Goal: Task Accomplishment & Management: Manage account settings

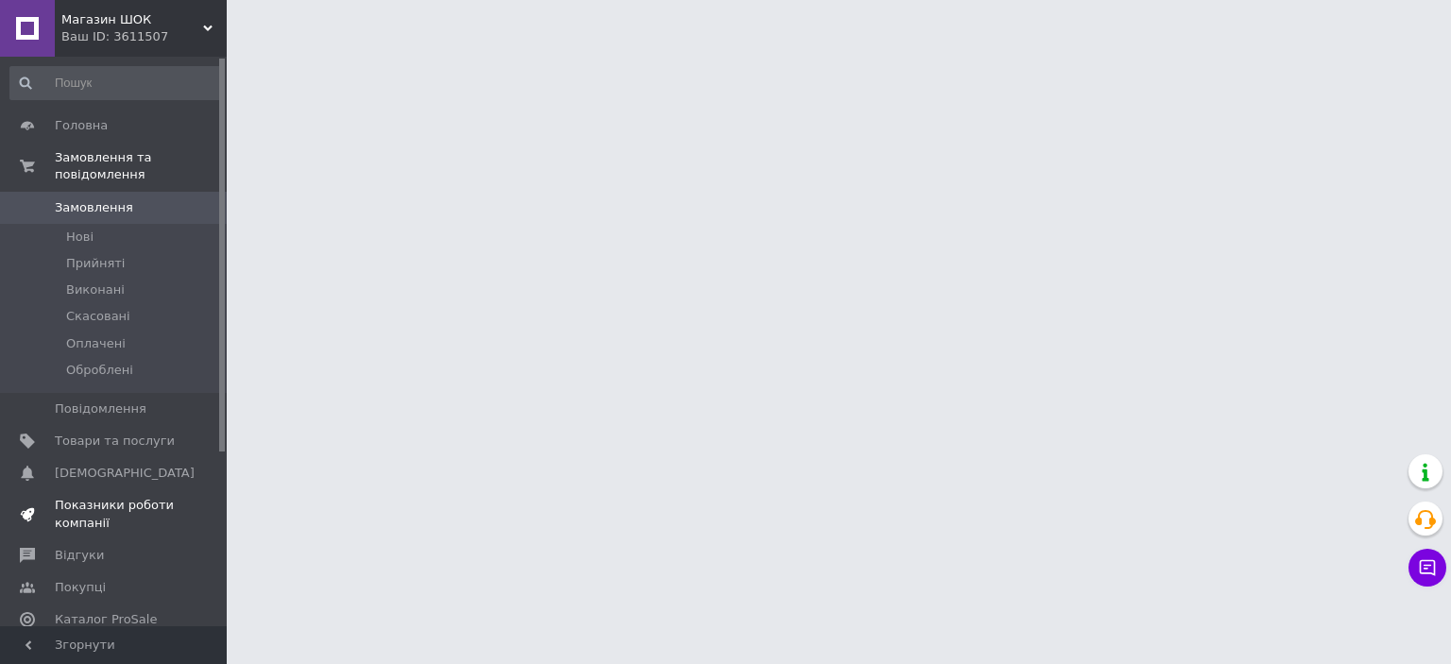
click at [132, 497] on span "Показники роботи компанії" at bounding box center [115, 514] width 120 height 34
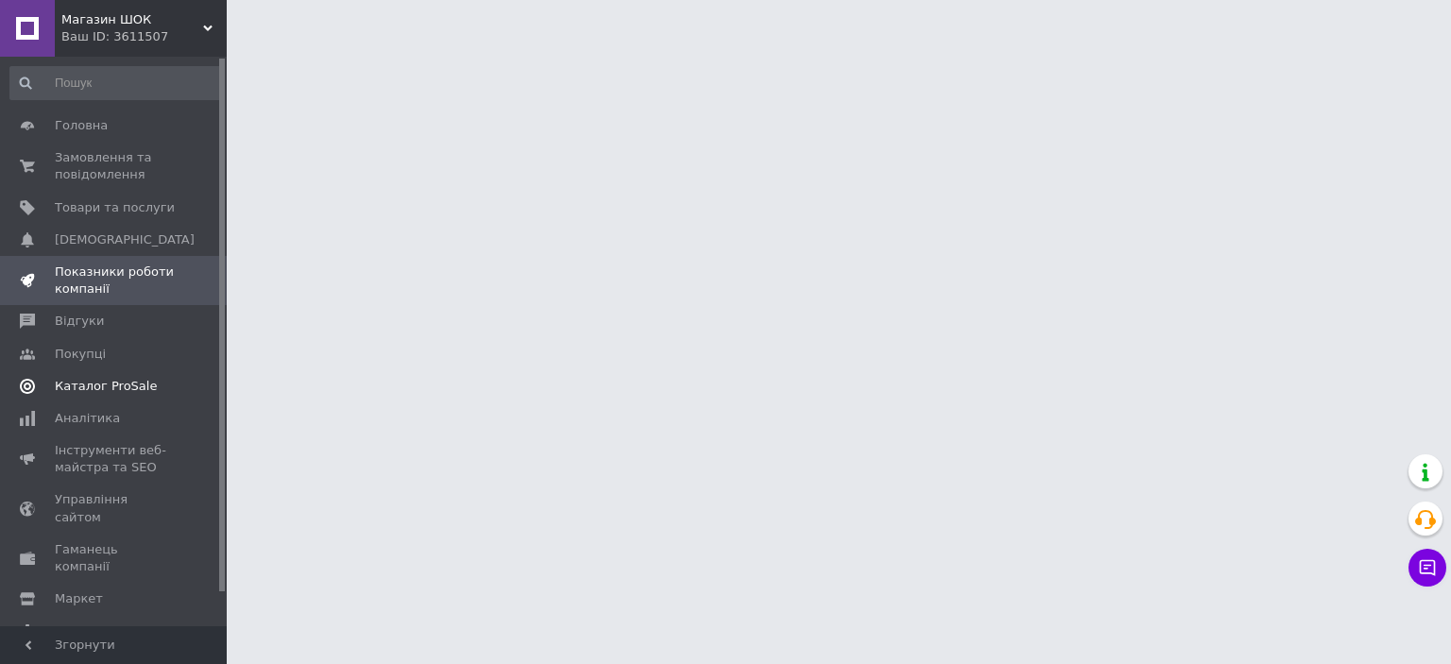
click at [110, 381] on span "Каталог ProSale" at bounding box center [106, 386] width 102 height 17
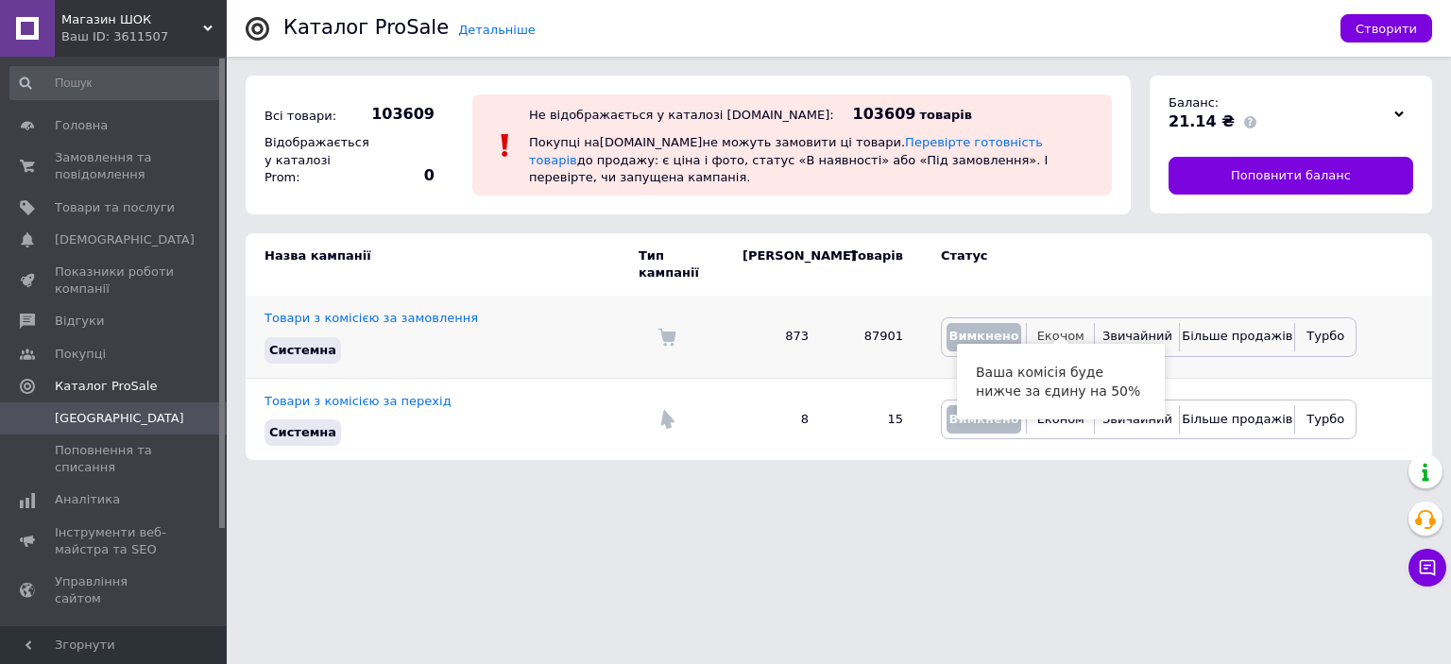
click at [1051, 329] on span "Економ" at bounding box center [1060, 336] width 47 height 14
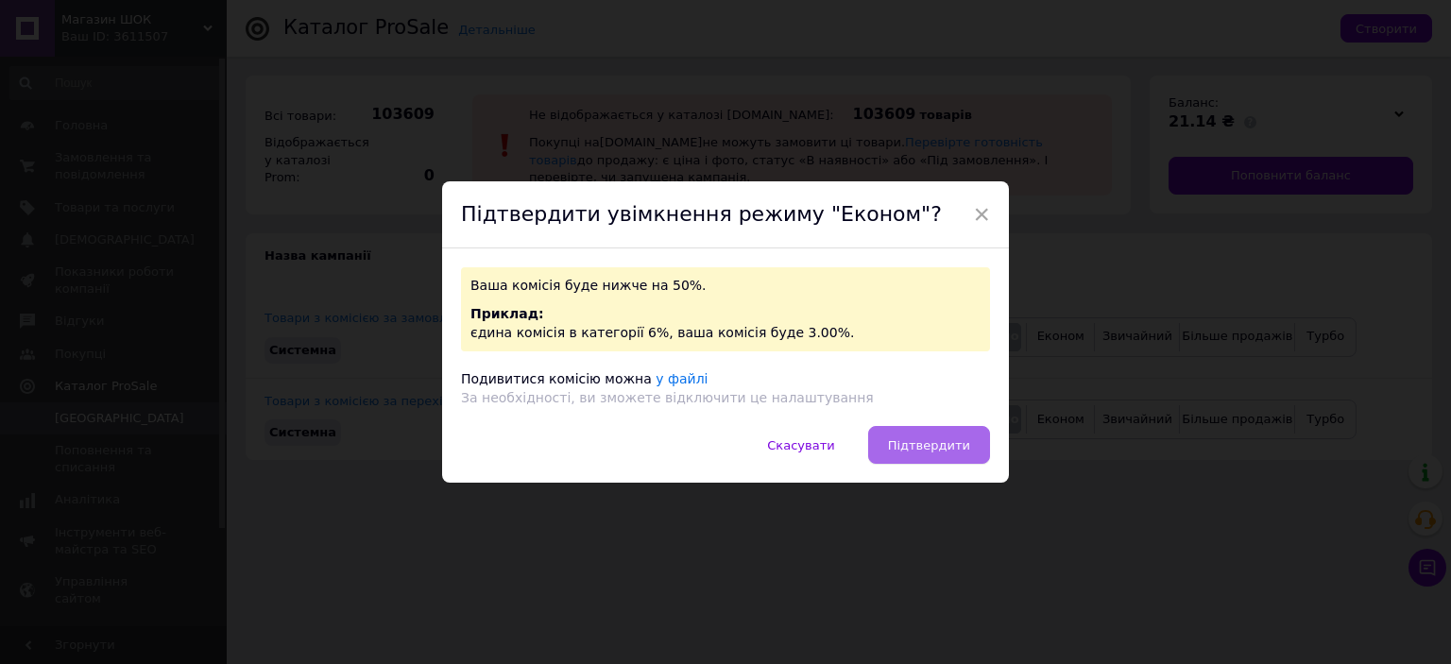
click at [947, 451] on span "Підтвердити" at bounding box center [929, 445] width 82 height 14
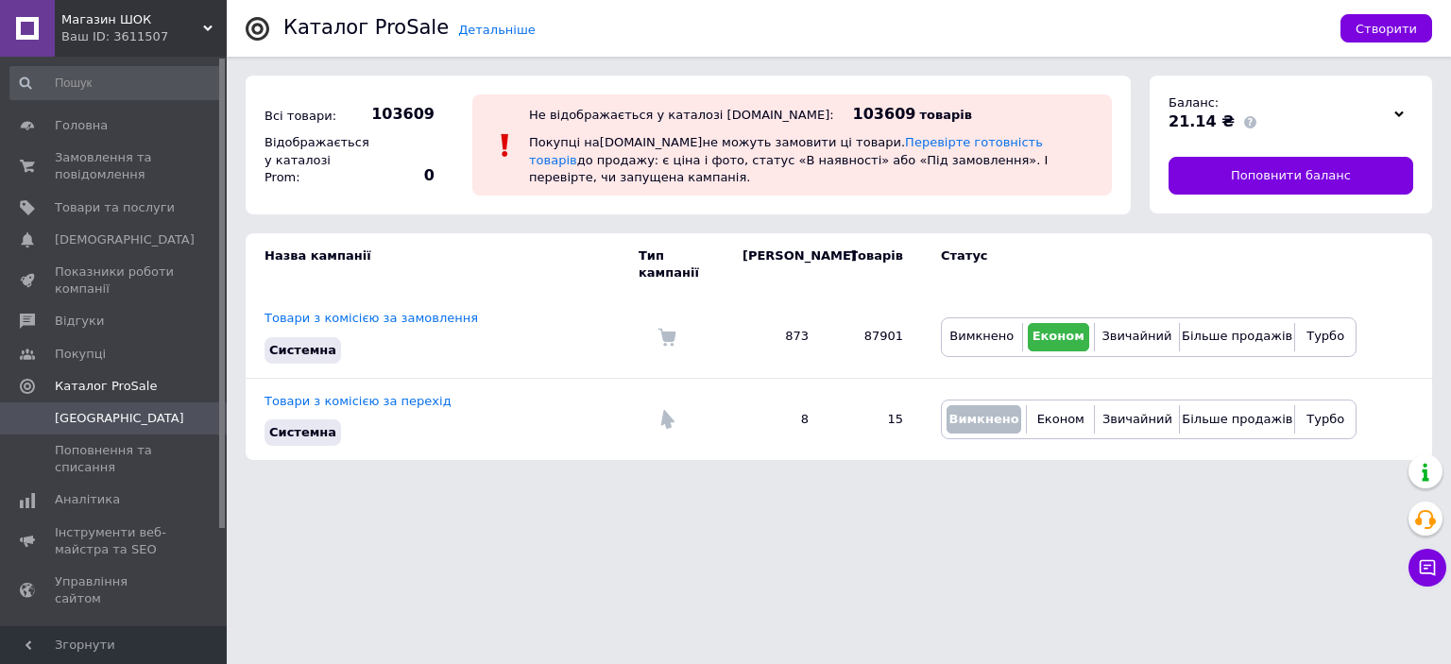
click at [180, 23] on span "Магазин ШОК" at bounding box center [132, 19] width 142 height 17
click at [196, 22] on div "Магазин ШОК Ваш ID: 3611507 Сайт Магазин ШОК Кабінет покупця Перевірити стан си…" at bounding box center [113, 28] width 227 height 57
click at [208, 26] on icon at bounding box center [207, 28] width 9 height 9
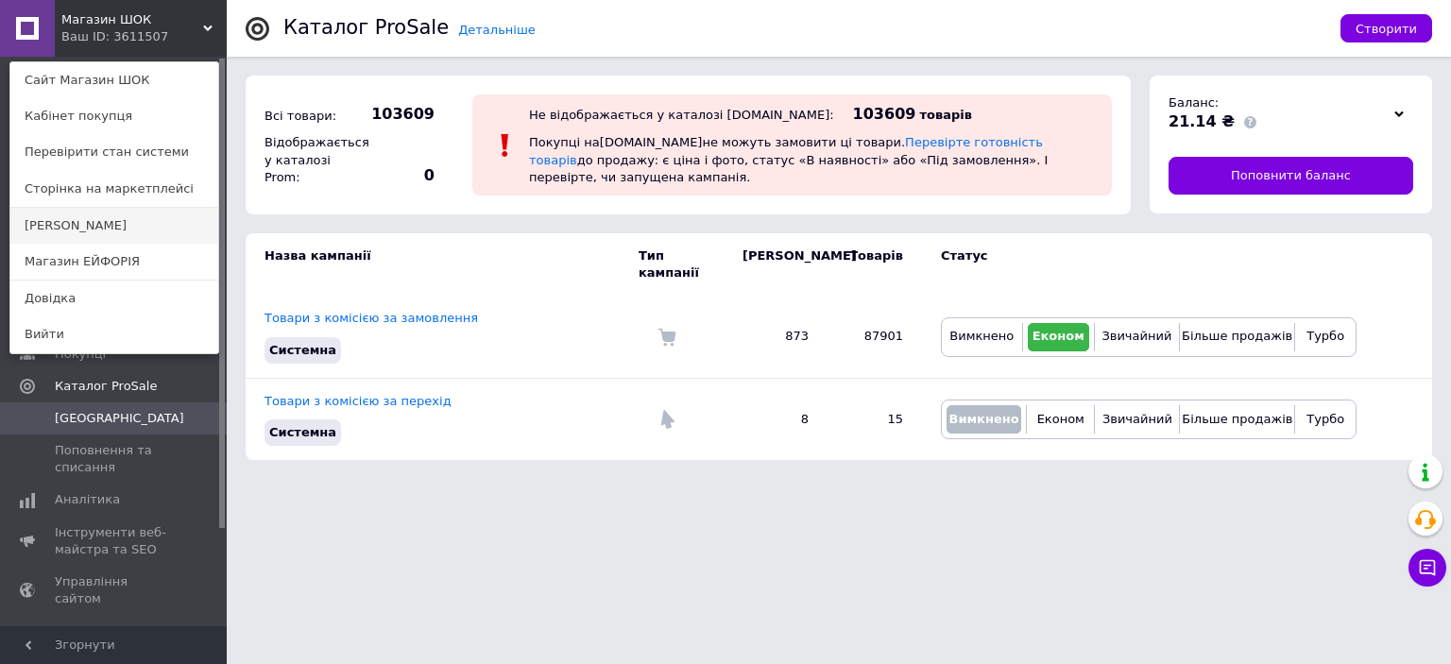
click at [79, 224] on link "[PERSON_NAME]" at bounding box center [114, 226] width 208 height 36
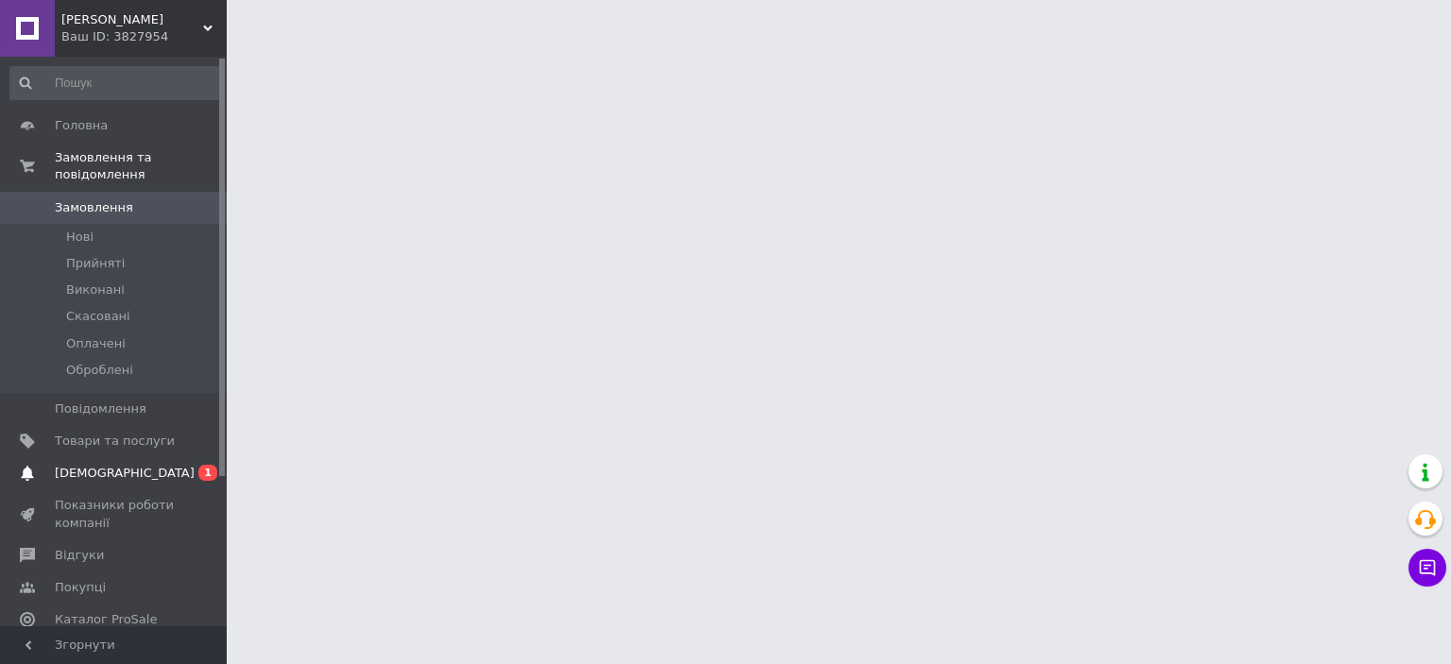
click at [155, 465] on span "[DEMOGRAPHIC_DATA]" at bounding box center [115, 473] width 120 height 17
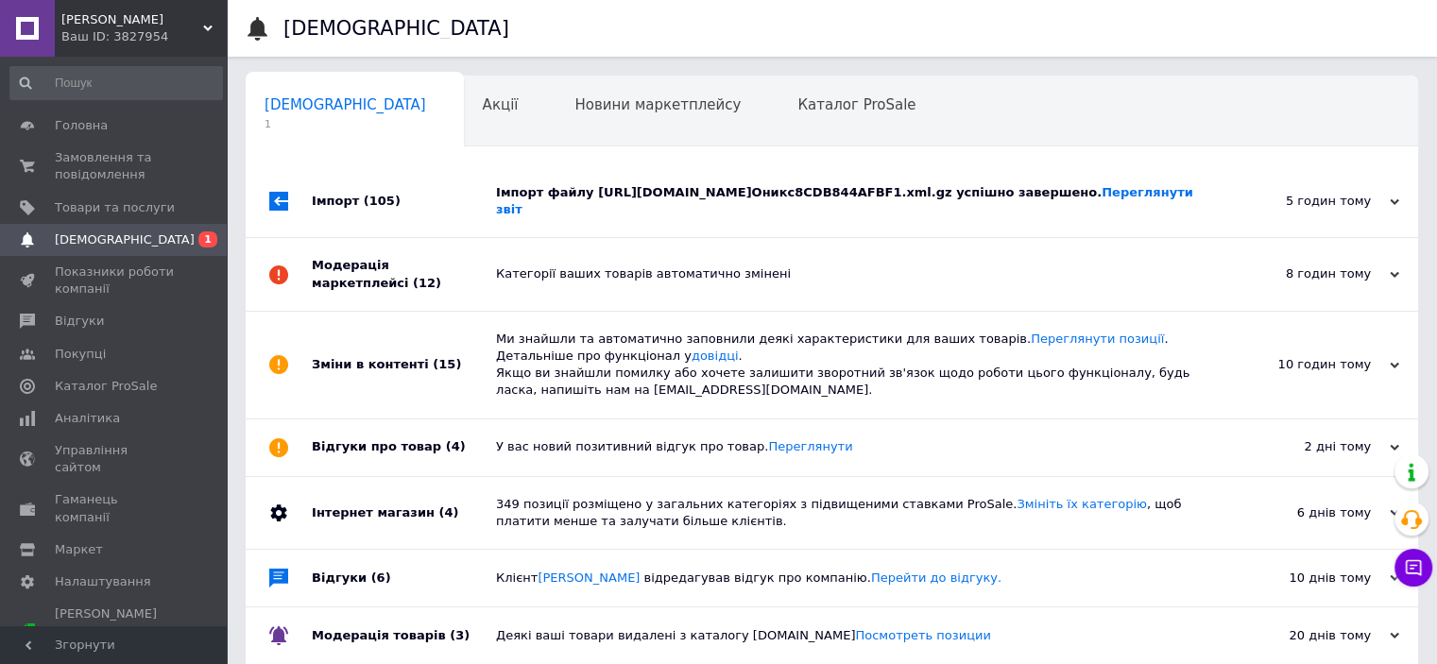
click at [618, 191] on div "Імпорт файлу [URL][DOMAIN_NAME]Оникс8CDB844AFBF1.xml.gz успішно завершено. Пере…" at bounding box center [853, 201] width 714 height 34
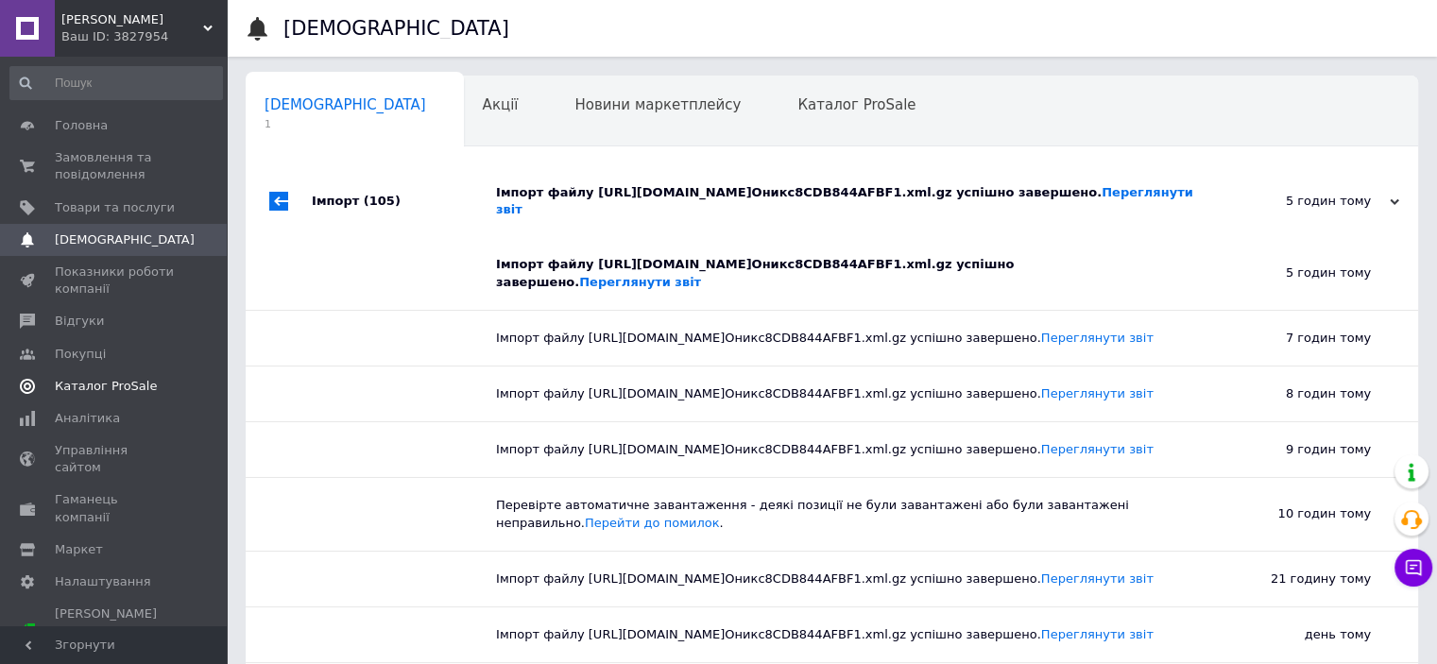
click at [125, 386] on span "Каталог ProSale" at bounding box center [106, 386] width 102 height 17
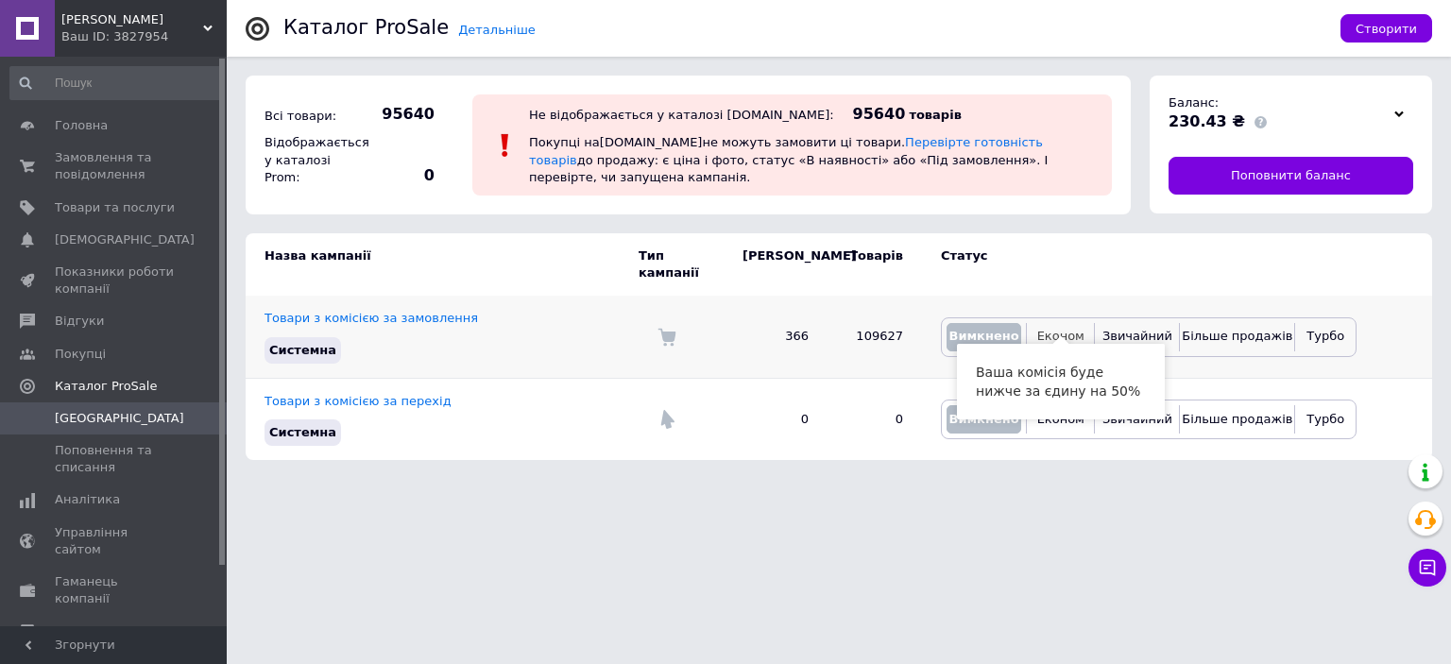
click at [1066, 329] on span "Економ" at bounding box center [1060, 336] width 47 height 14
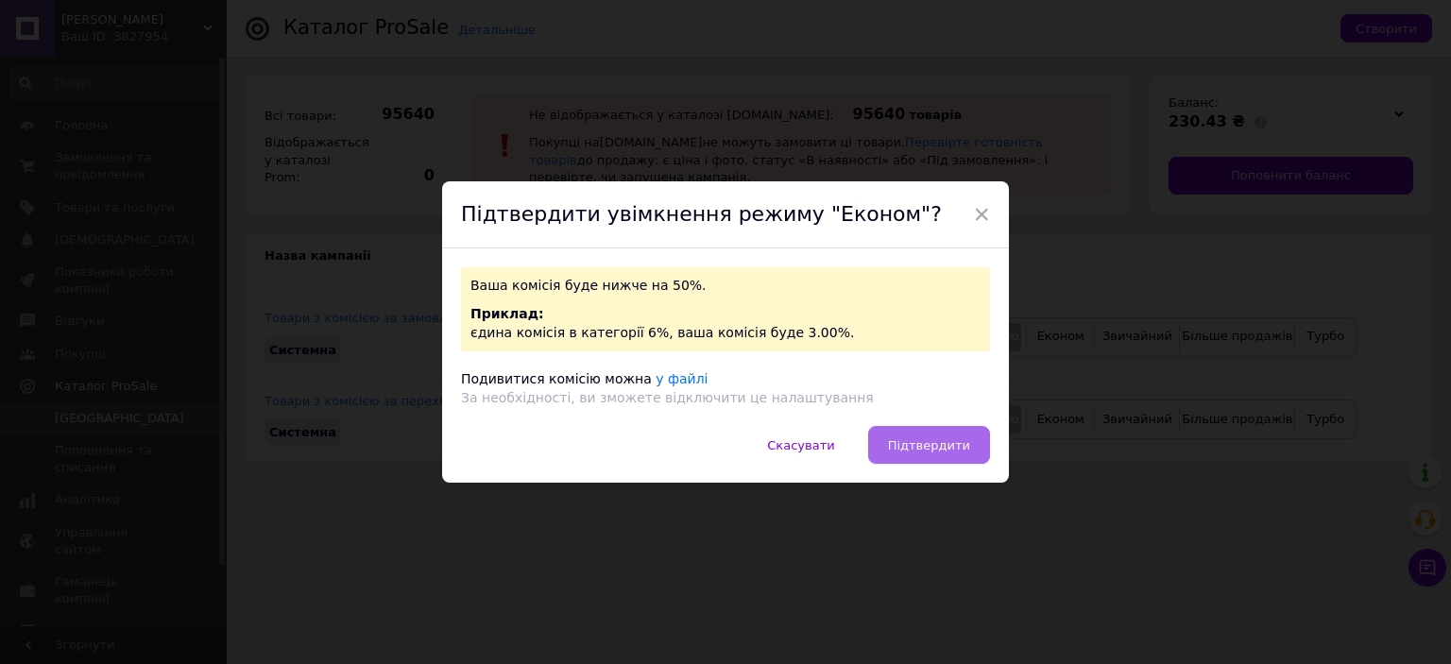
click at [962, 448] on span "Підтвердити" at bounding box center [929, 445] width 82 height 14
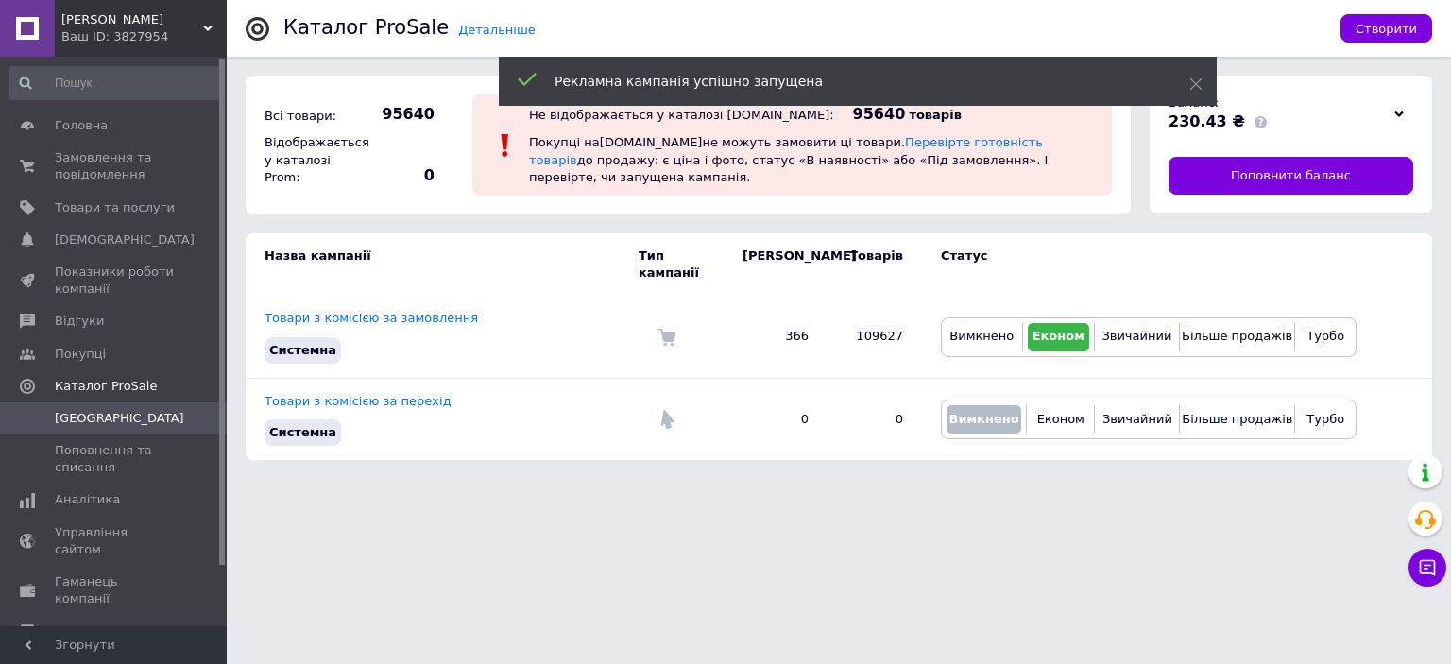
click at [126, 21] on span "[PERSON_NAME]" at bounding box center [132, 19] width 142 height 17
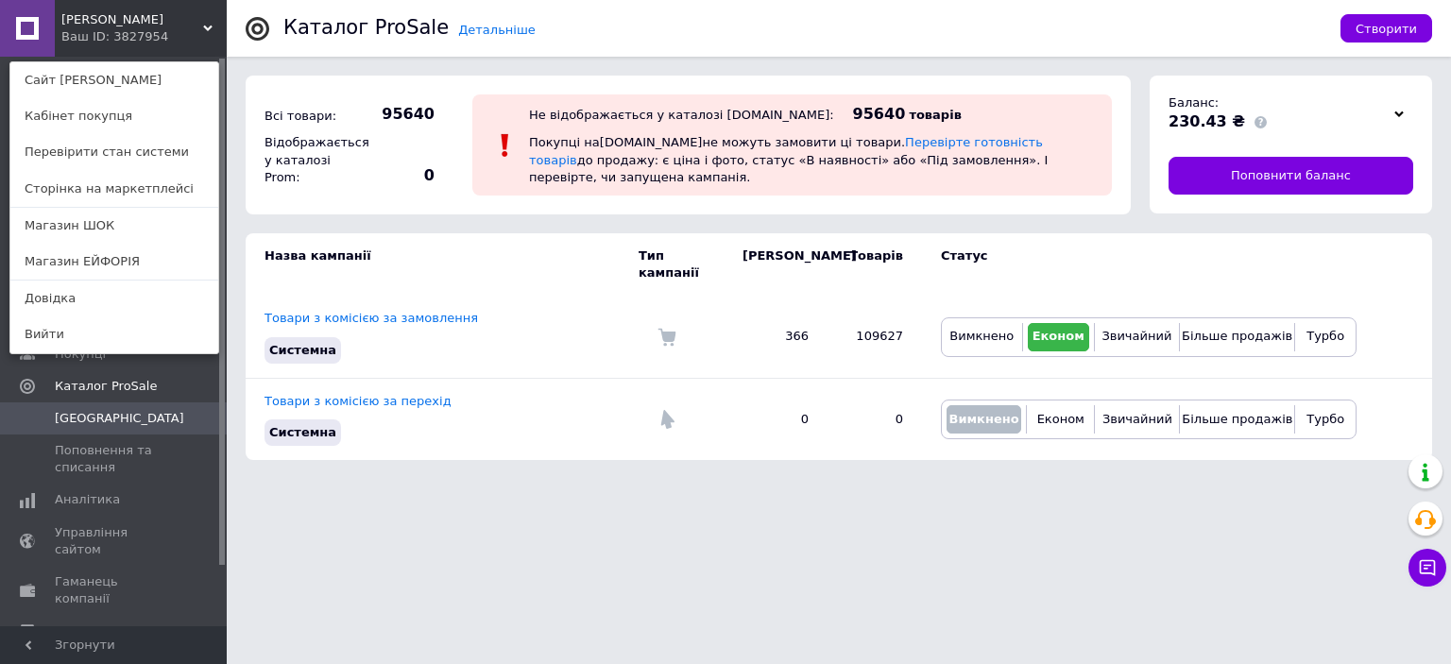
click at [124, 264] on link "Магазин ЕЙФОРІЯ" at bounding box center [114, 262] width 208 height 36
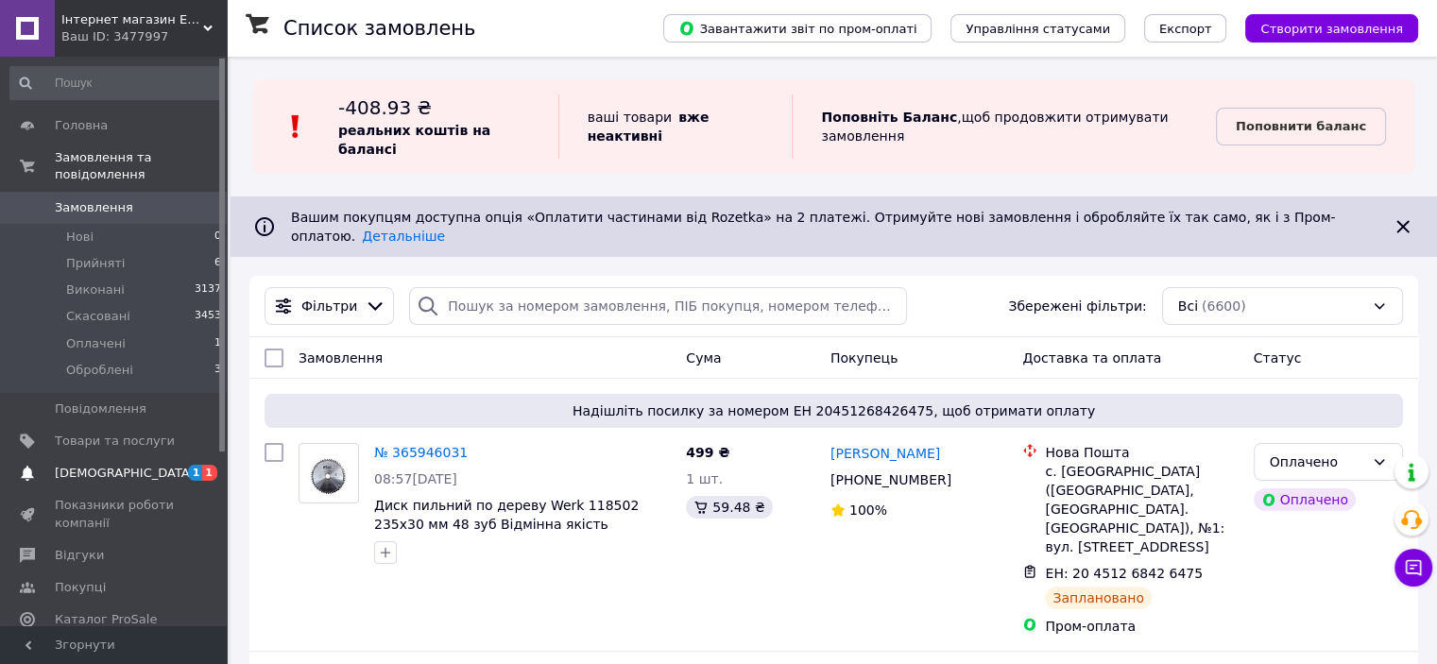
click at [162, 465] on span "[DEMOGRAPHIC_DATA]" at bounding box center [115, 473] width 120 height 17
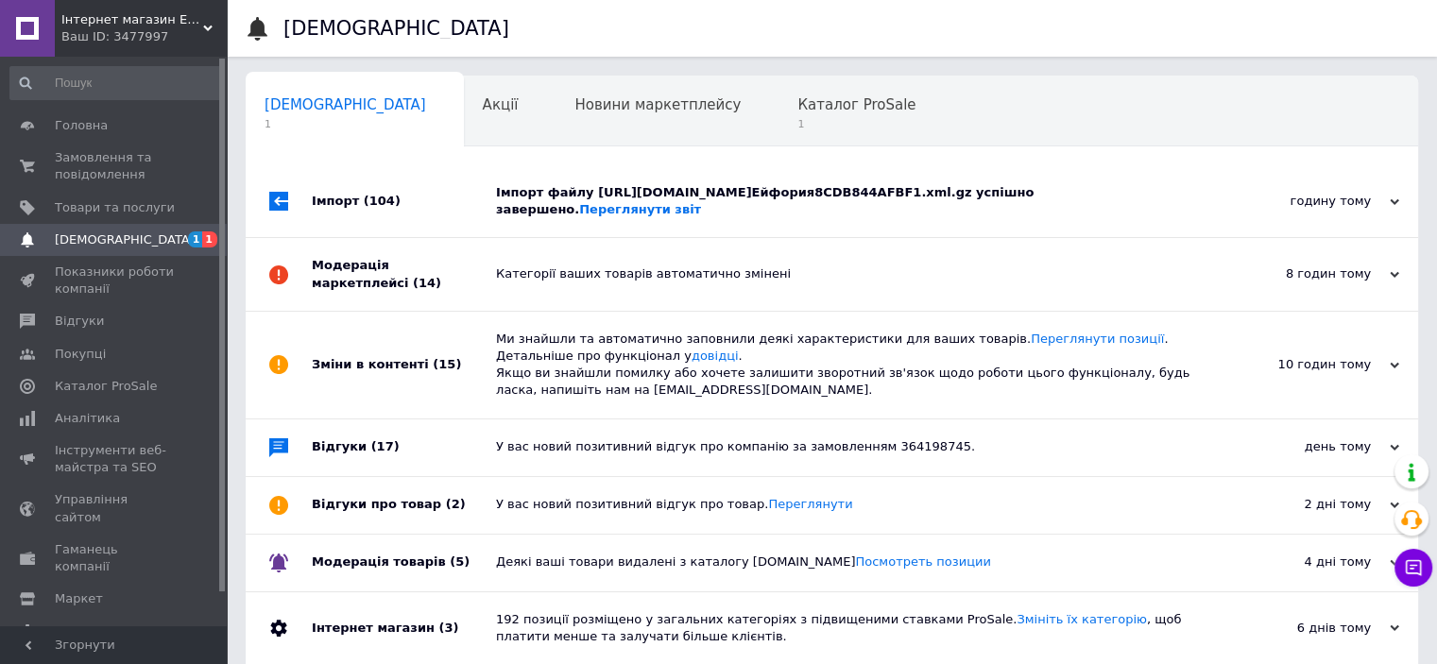
click at [605, 207] on div "Імпорт файлу https://www.shopeditor.com.ua/se_files/Ейфория8CDB844AFBF1.xml.gz …" at bounding box center [853, 201] width 714 height 34
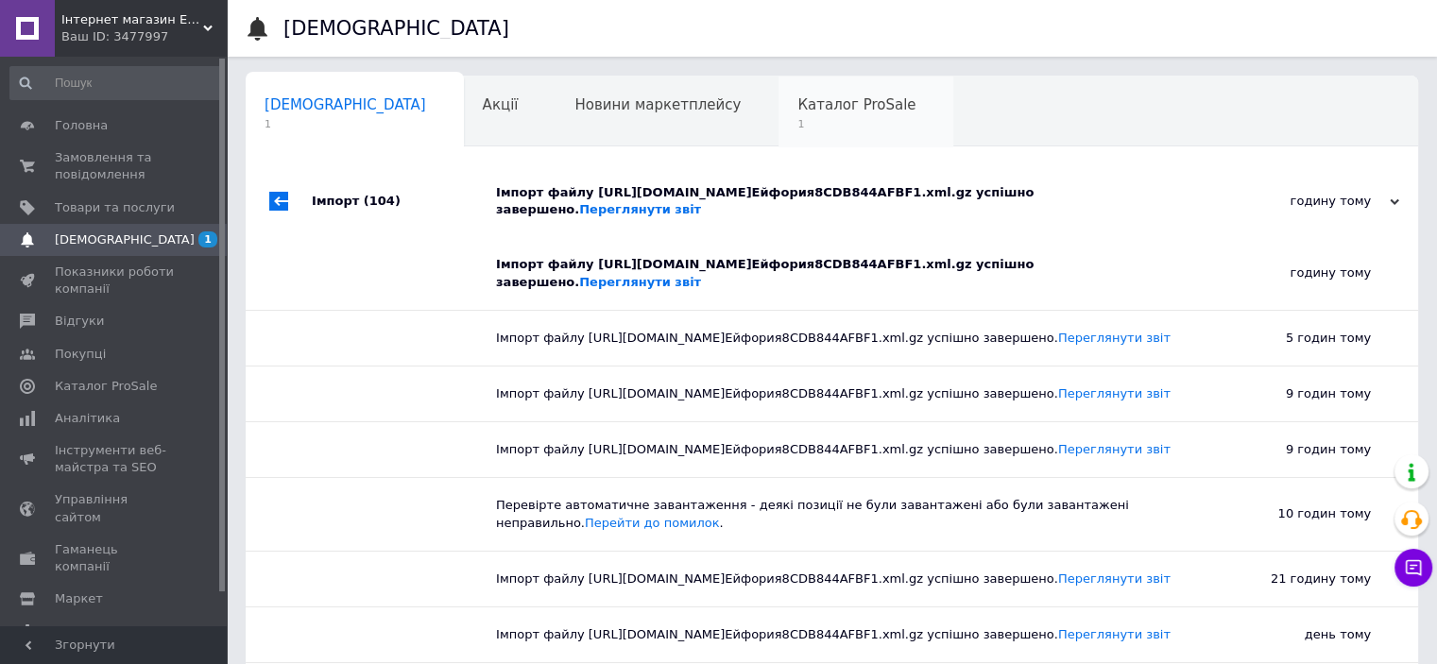
click at [797, 125] on span "1" at bounding box center [856, 124] width 118 height 14
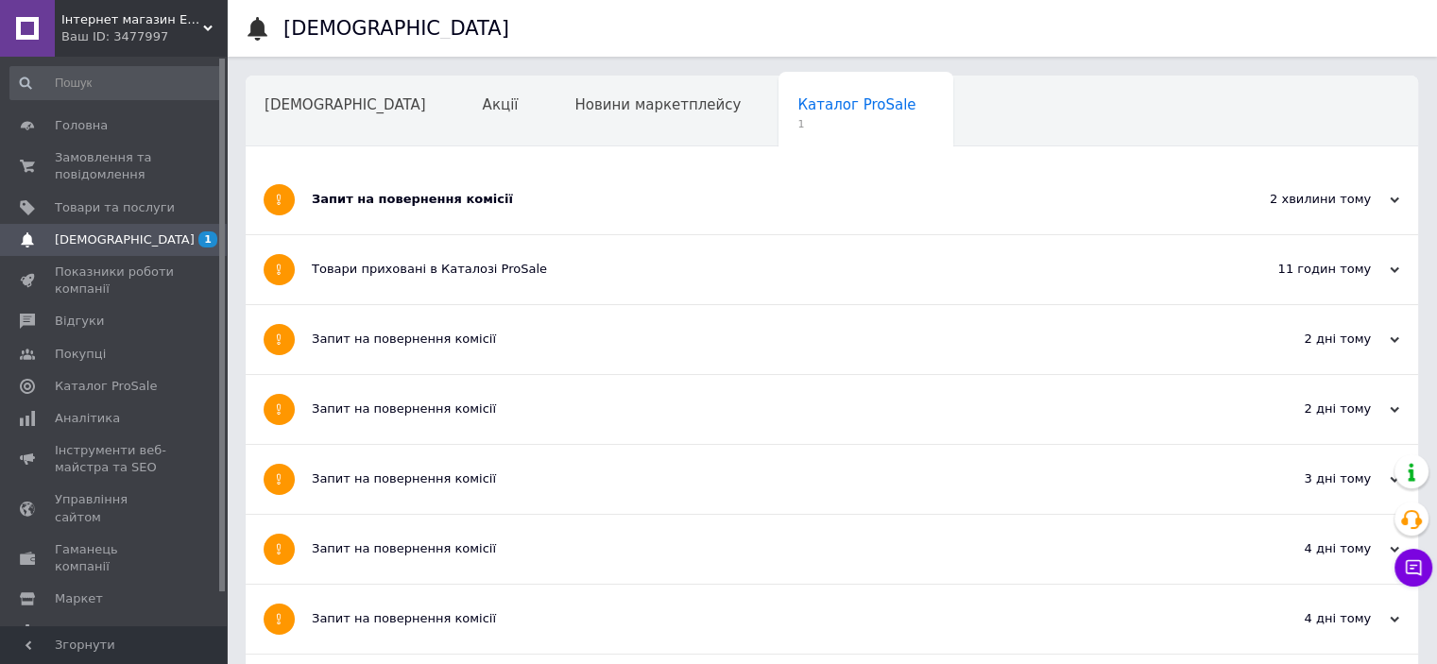
click at [480, 194] on div "Запит на повернення комісії" at bounding box center [761, 199] width 898 height 17
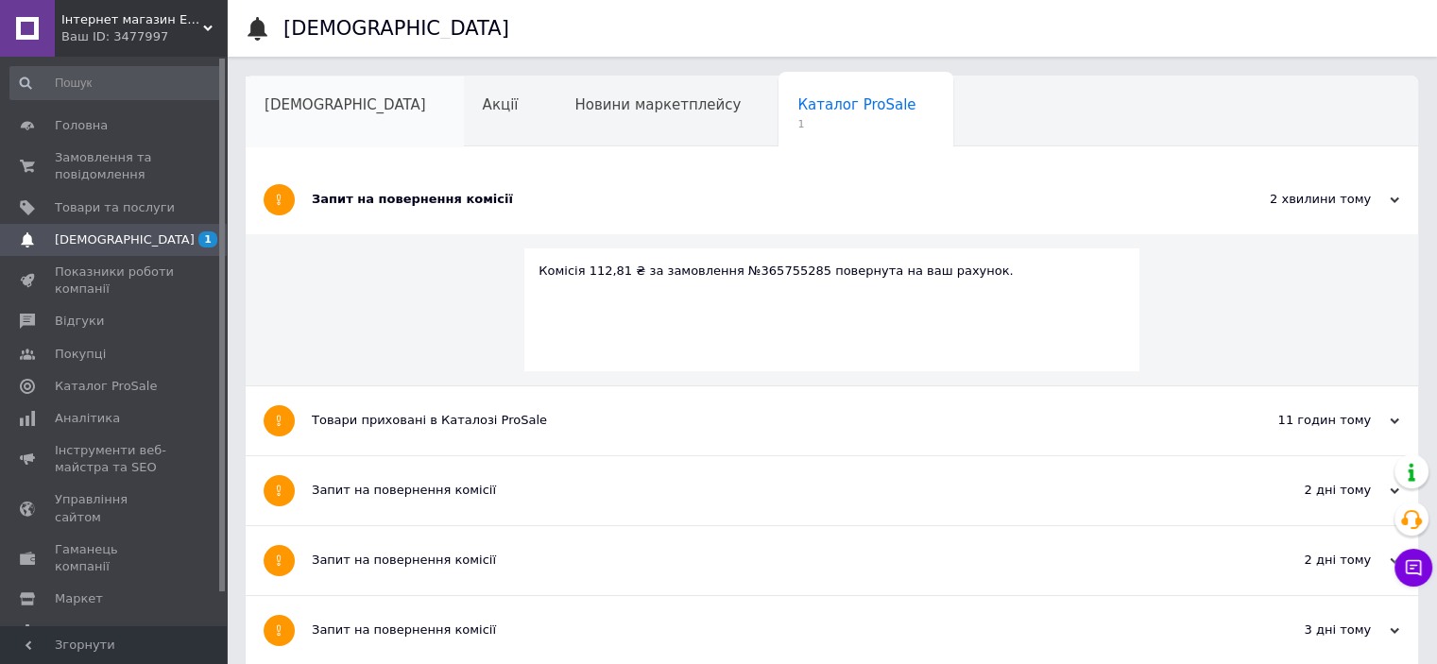
click at [281, 113] on span "[DEMOGRAPHIC_DATA]" at bounding box center [345, 104] width 162 height 17
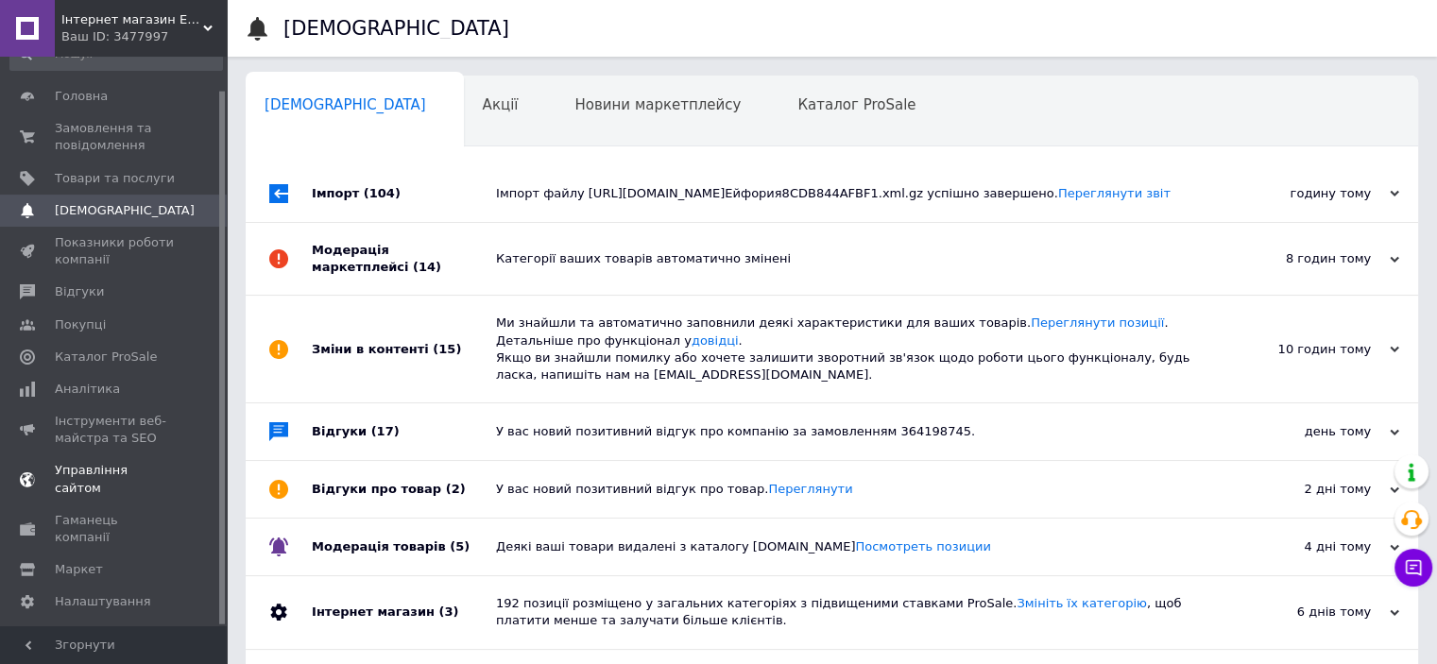
scroll to position [35, 0]
click at [140, 655] on div "Prom топ" at bounding box center [115, 663] width 120 height 17
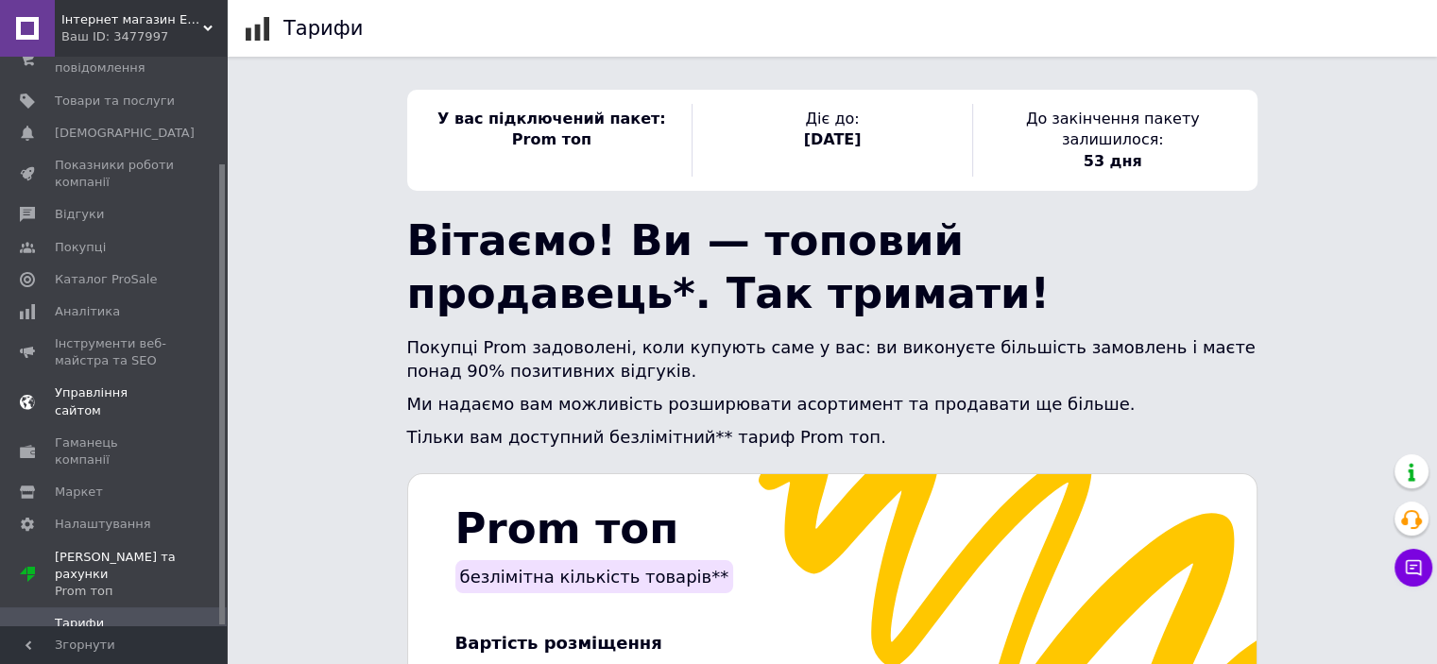
scroll to position [132, 0]
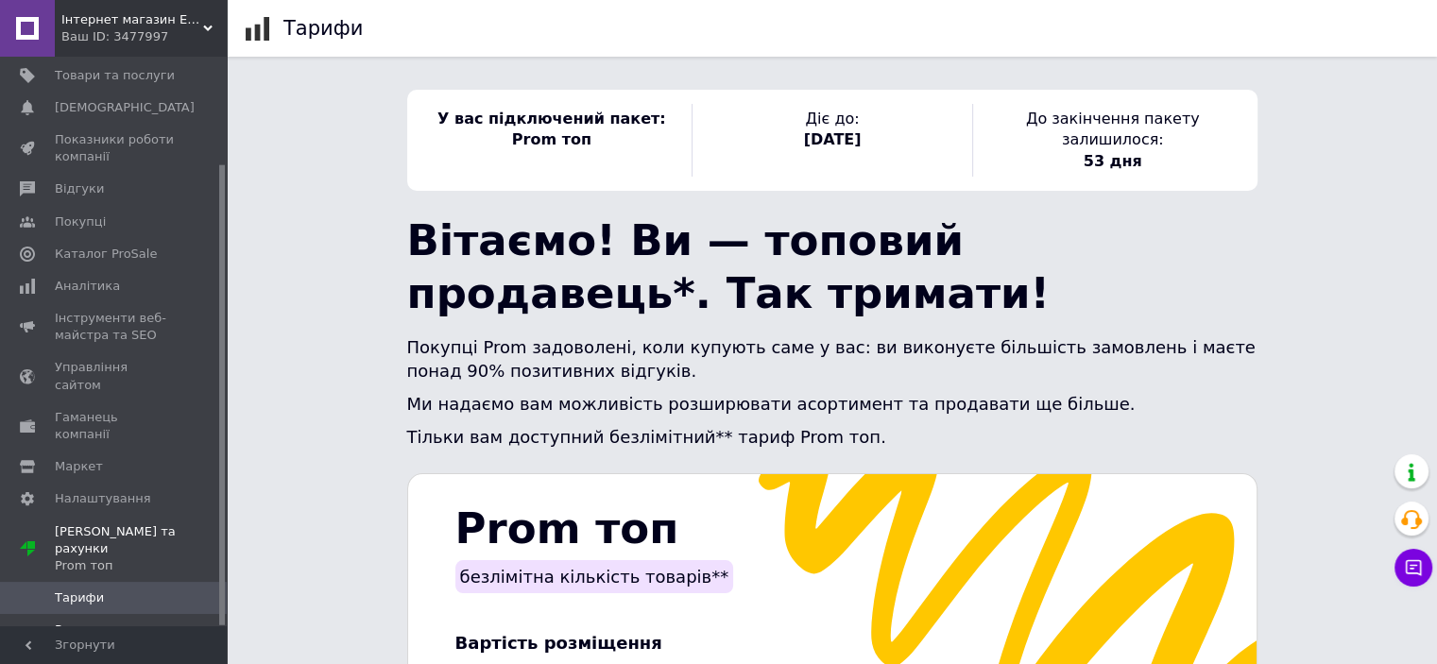
click at [93, 622] on span "Рахунки" at bounding box center [81, 630] width 53 height 17
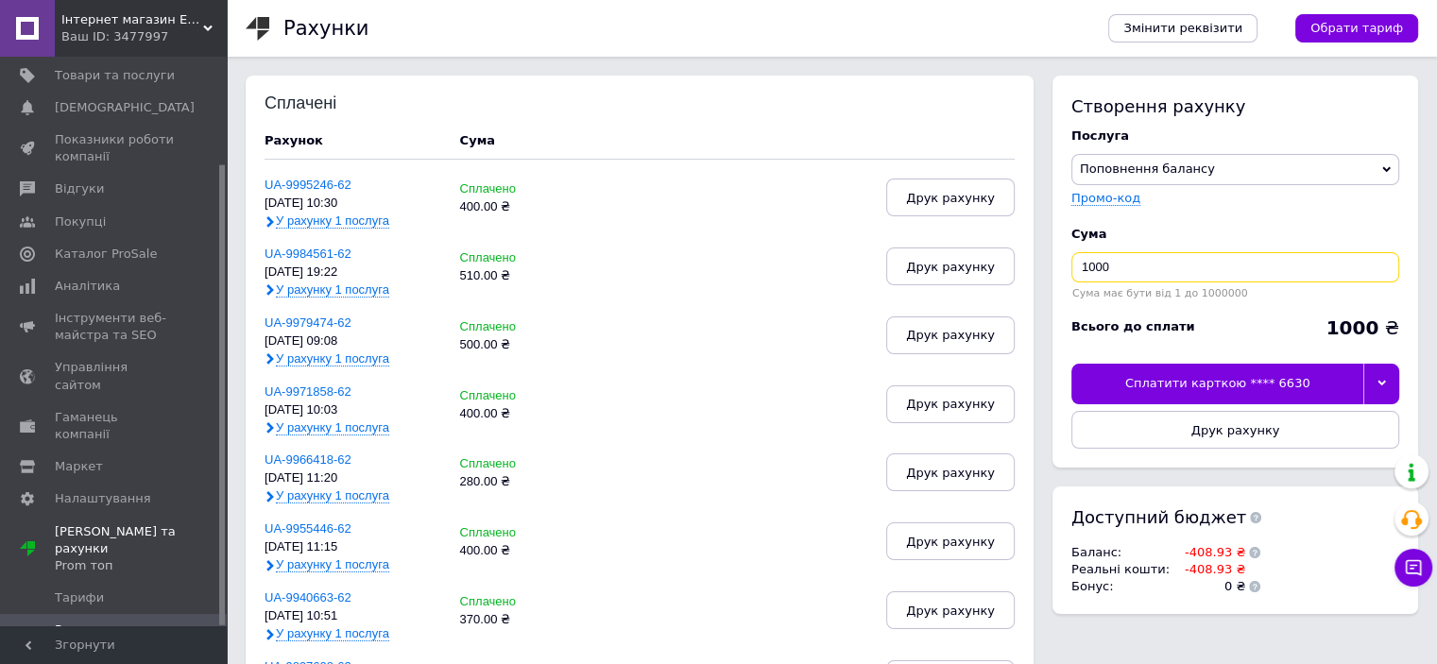
drag, startPoint x: 1115, startPoint y: 262, endPoint x: 1037, endPoint y: 267, distance: 77.7
type input "410"
click at [1109, 381] on div "Сплатити карткою **** 6630" at bounding box center [1217, 384] width 292 height 40
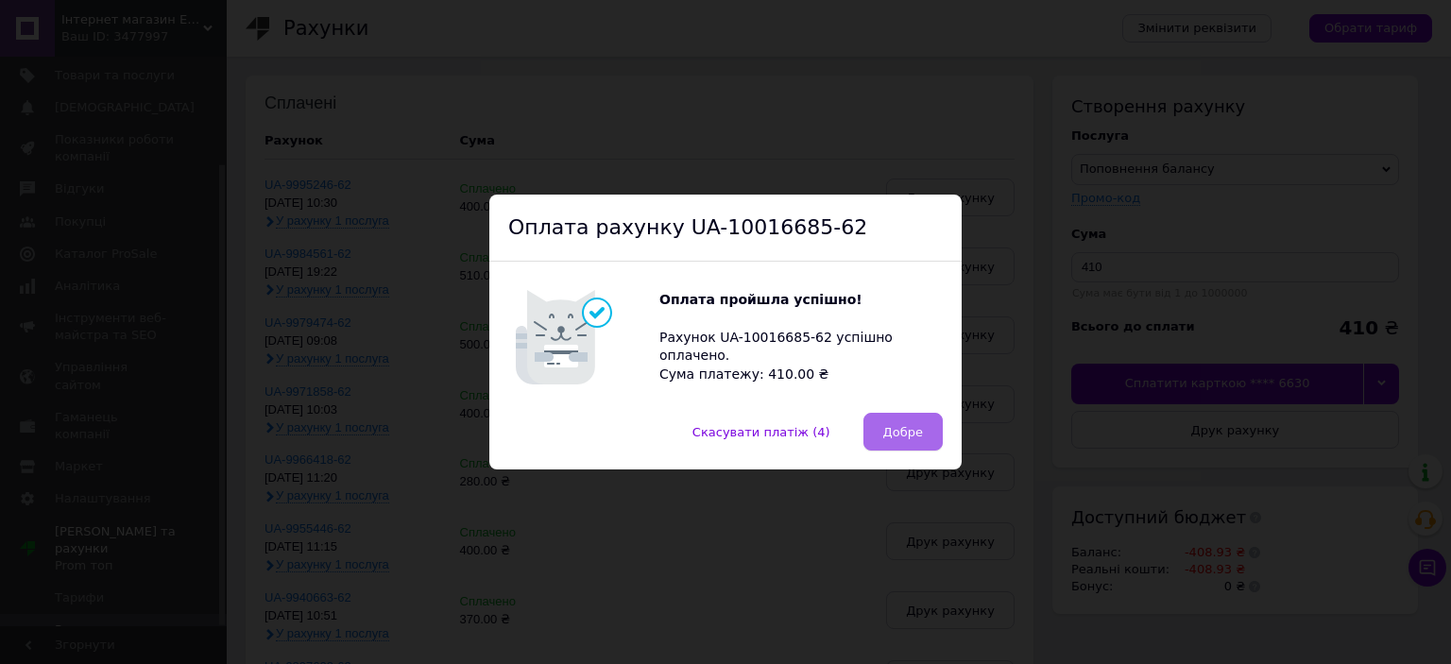
click at [898, 430] on span "Добре" at bounding box center [903, 432] width 40 height 14
